Goal: Navigation & Orientation: Find specific page/section

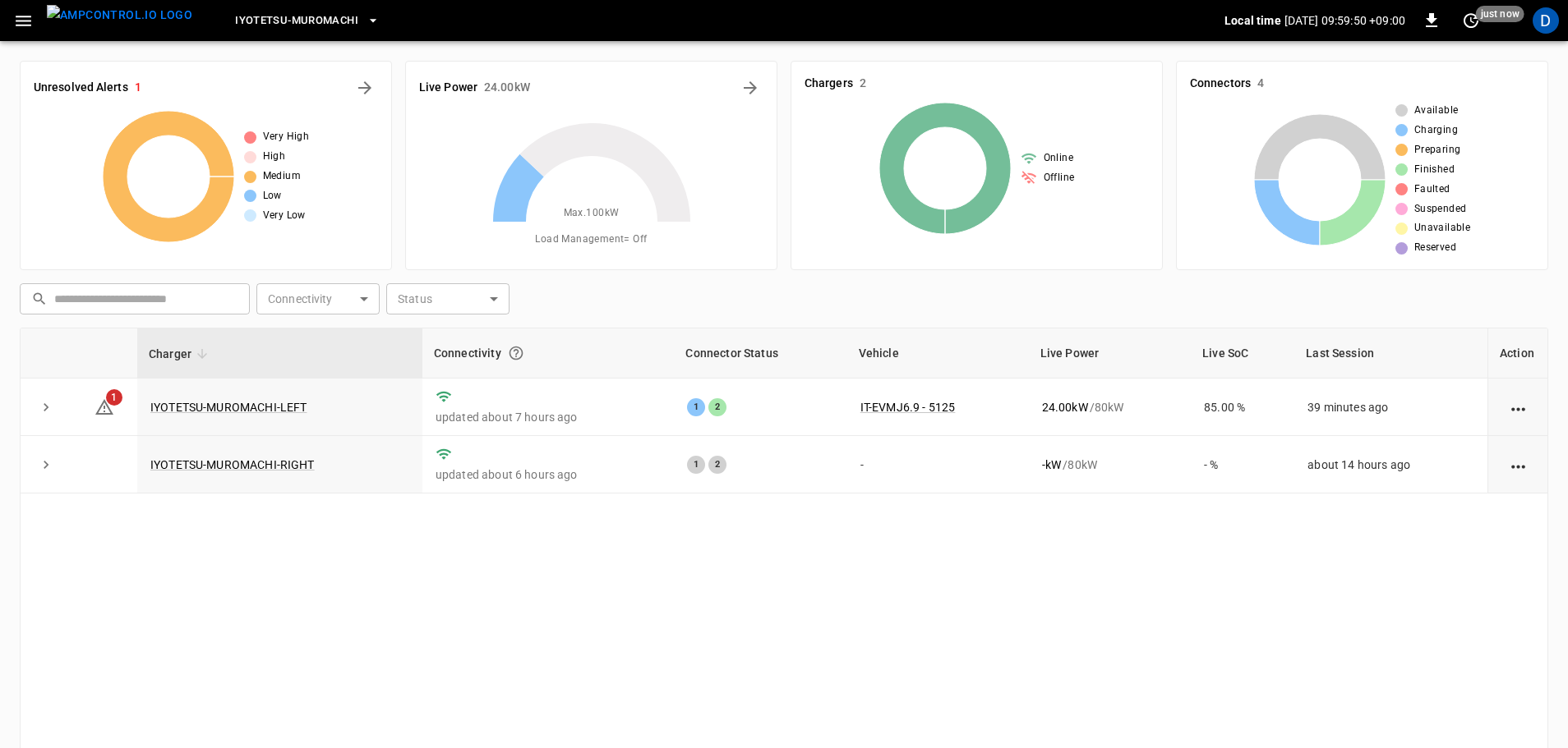
click at [257, 23] on span "Iyotetsu-Muromachi" at bounding box center [296, 20] width 123 height 19
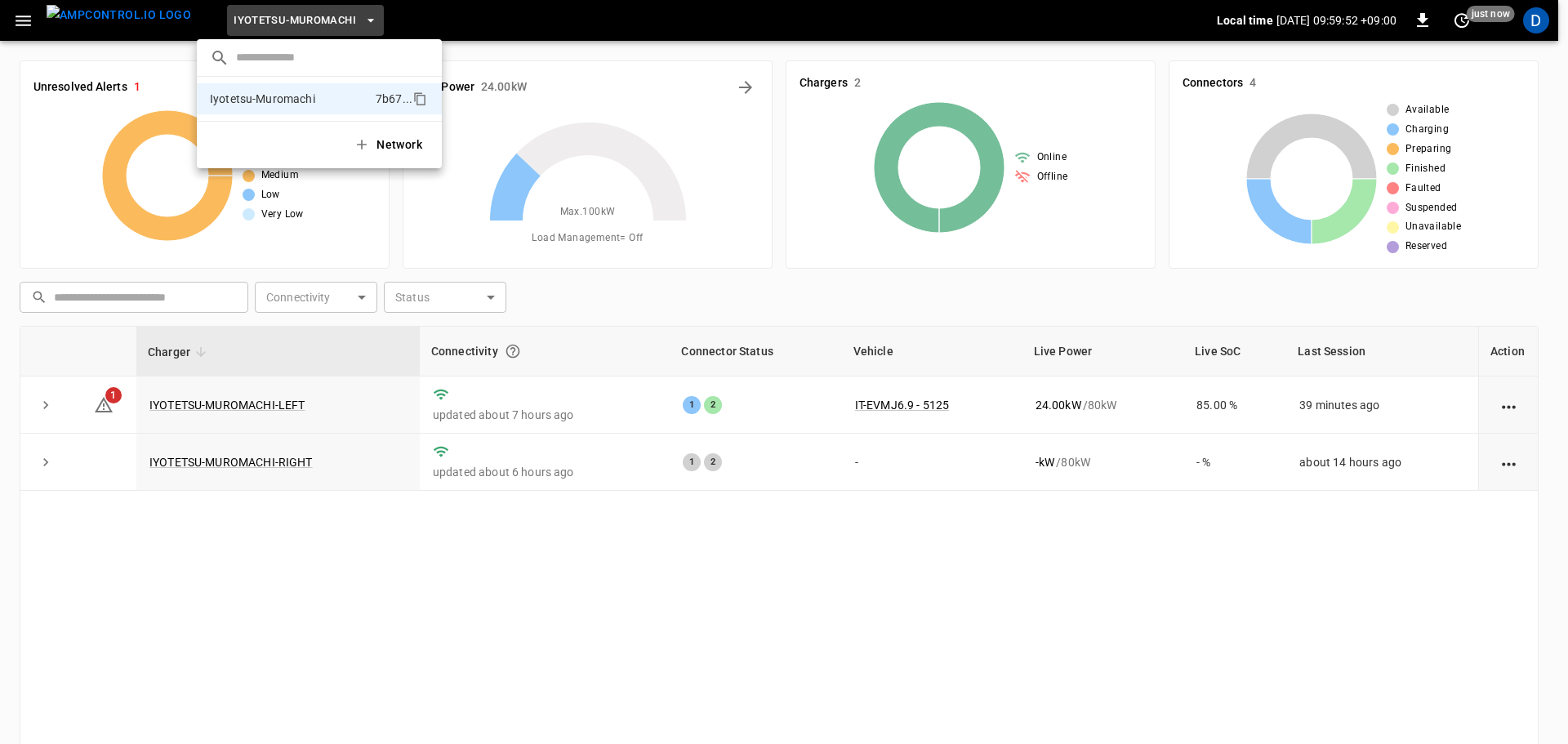
click at [145, 23] on div at bounding box center [784, 372] width 1568 height 744
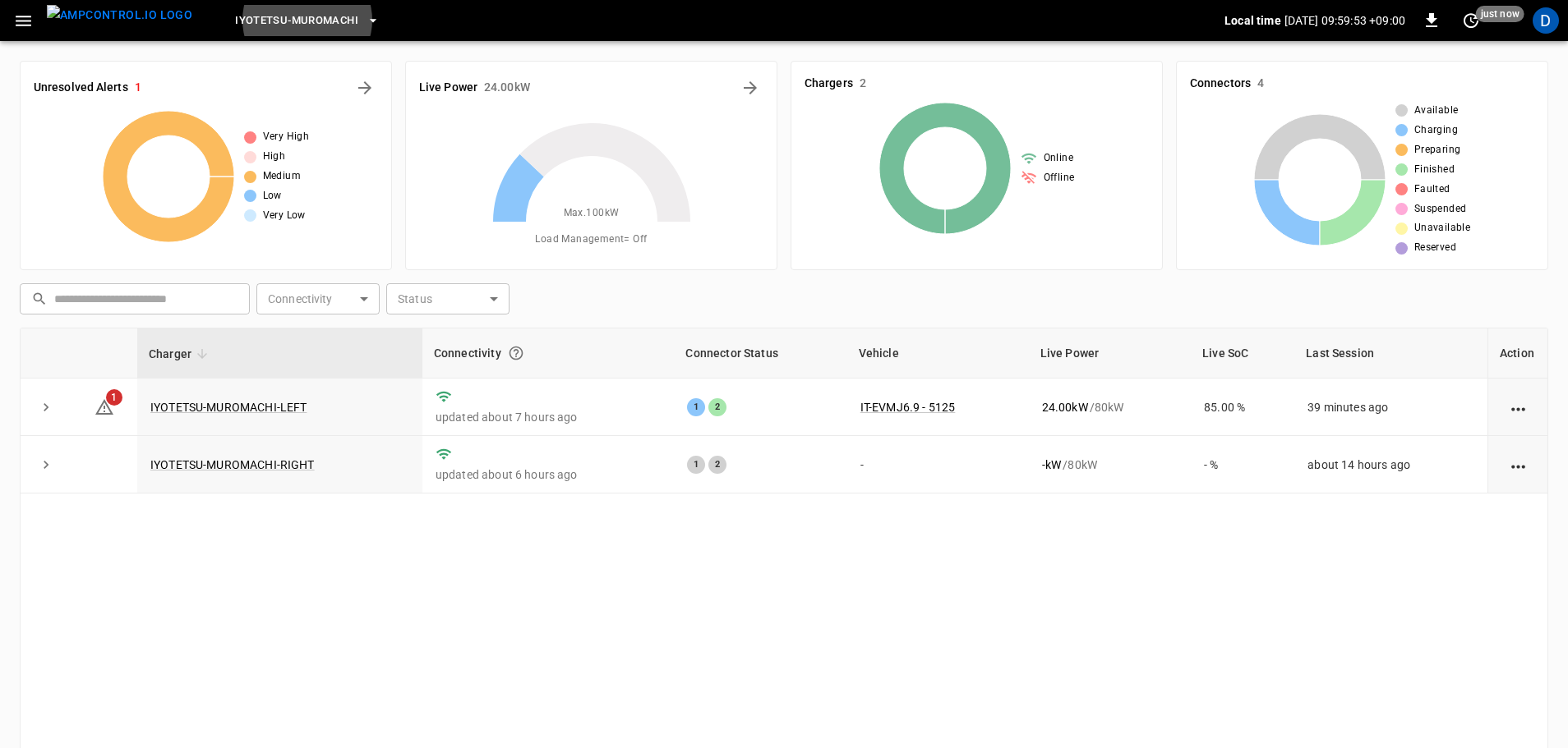
click at [241, 24] on span "Iyotetsu-Muromachi" at bounding box center [296, 20] width 123 height 19
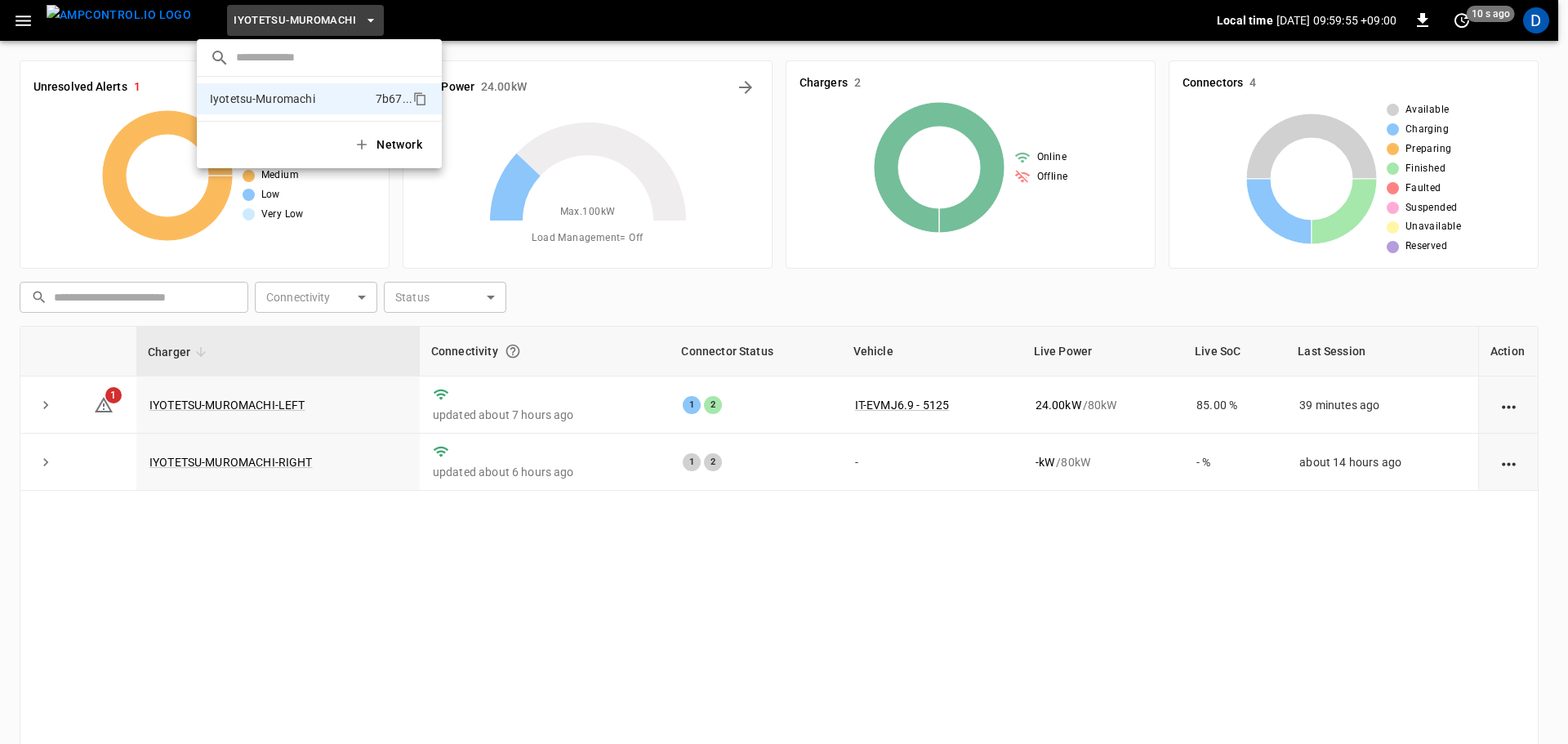
click at [264, 409] on div at bounding box center [784, 372] width 1568 height 744
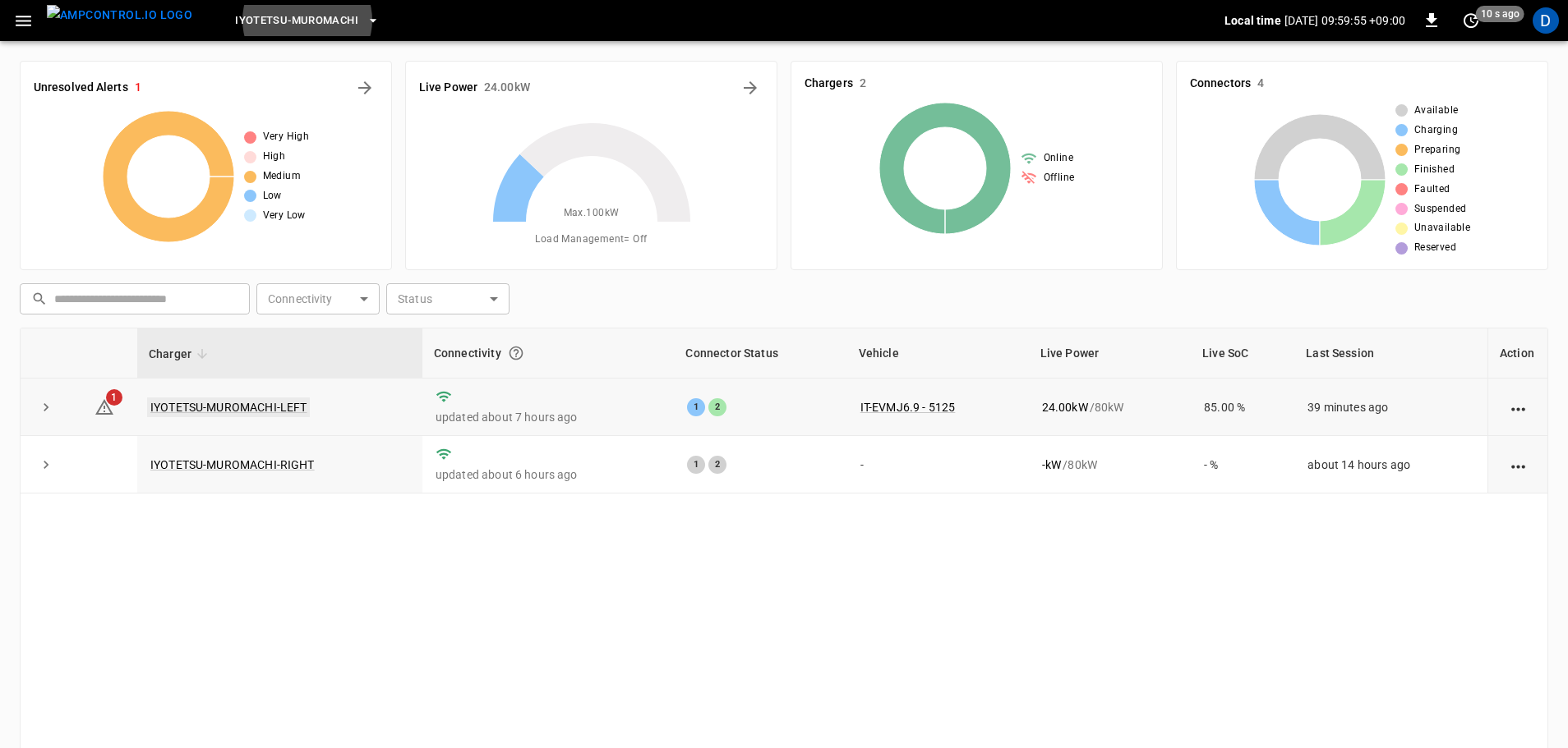
click at [264, 411] on link "IYOTETSU-MUROMACHI-LEFT" at bounding box center [228, 407] width 163 height 19
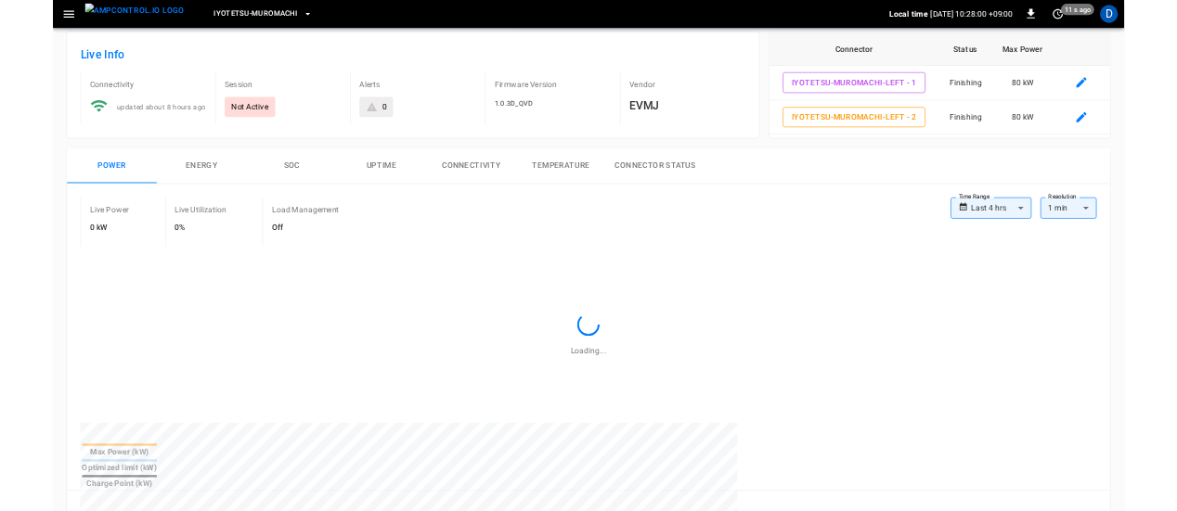
scroll to position [93, 0]
